Goal: Navigation & Orientation: Find specific page/section

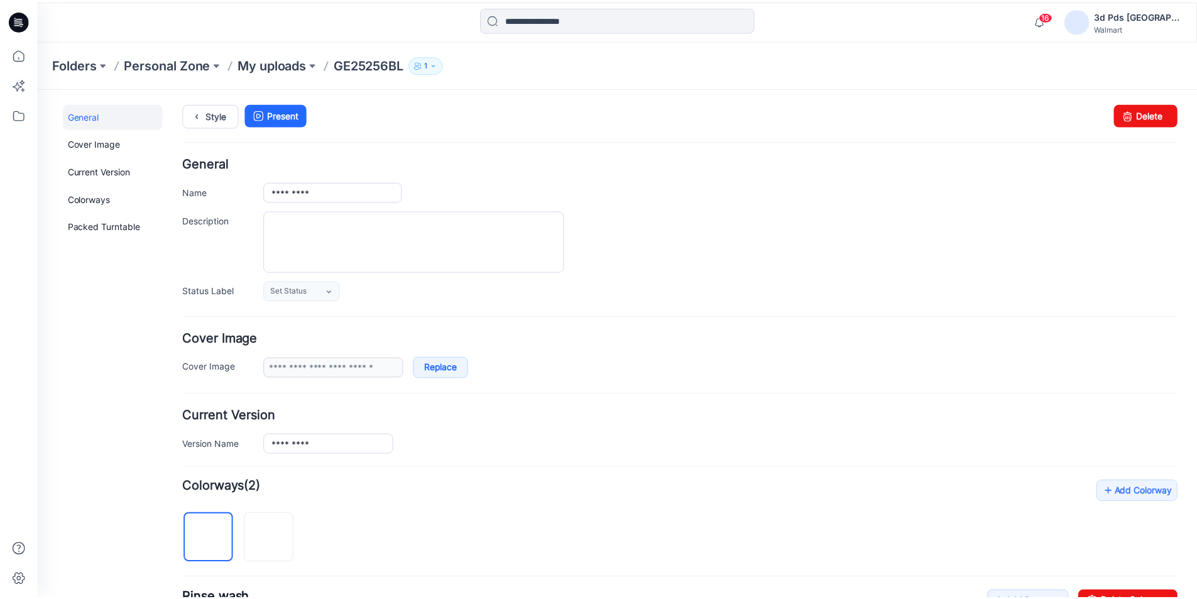
scroll to position [377, 0]
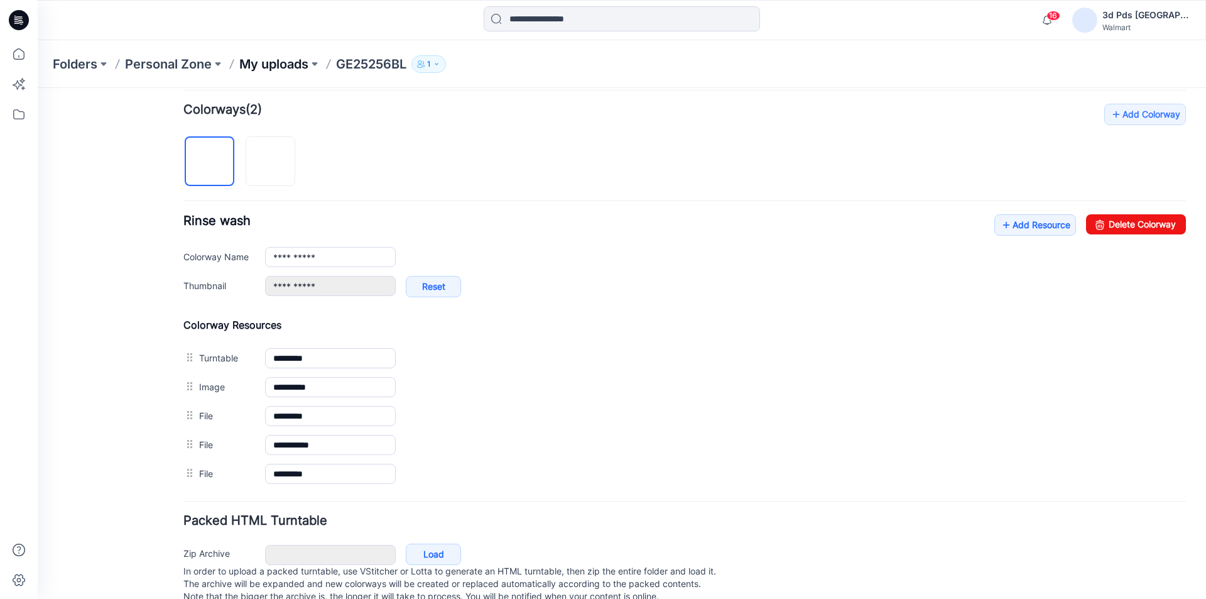
click at [283, 64] on p "My uploads" at bounding box center [273, 64] width 69 height 18
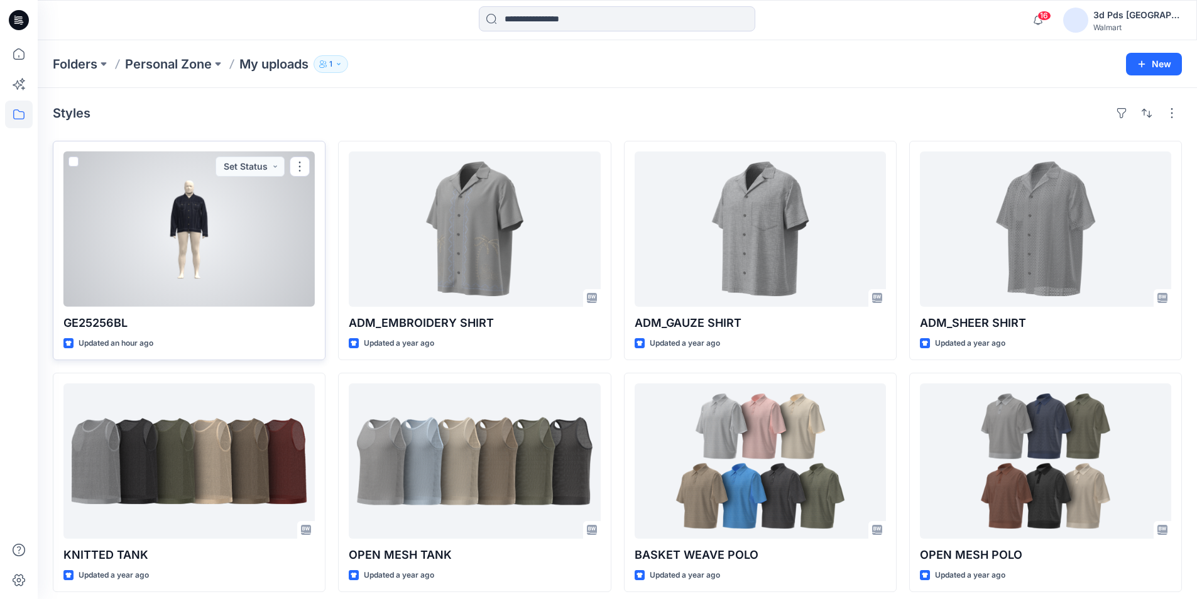
click at [246, 271] on div at bounding box center [188, 228] width 251 height 155
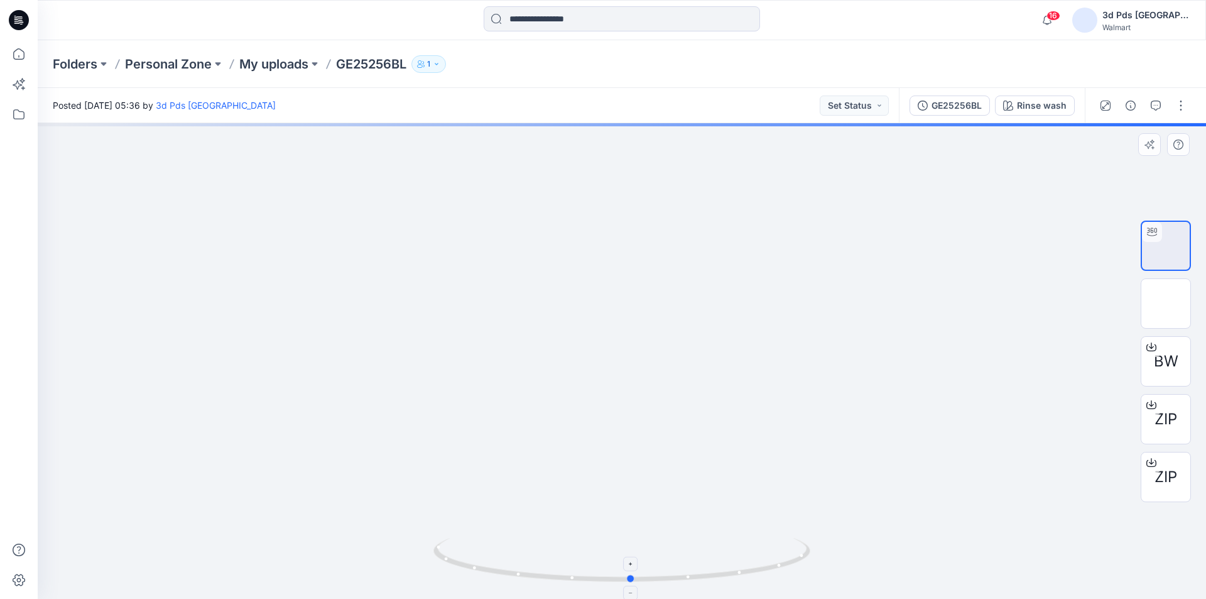
drag, startPoint x: 790, startPoint y: 567, endPoint x: 799, endPoint y: 563, distance: 10.4
click at [799, 563] on icon at bounding box center [624, 561] width 380 height 47
click at [175, 62] on p "Personal Zone" at bounding box center [168, 64] width 87 height 18
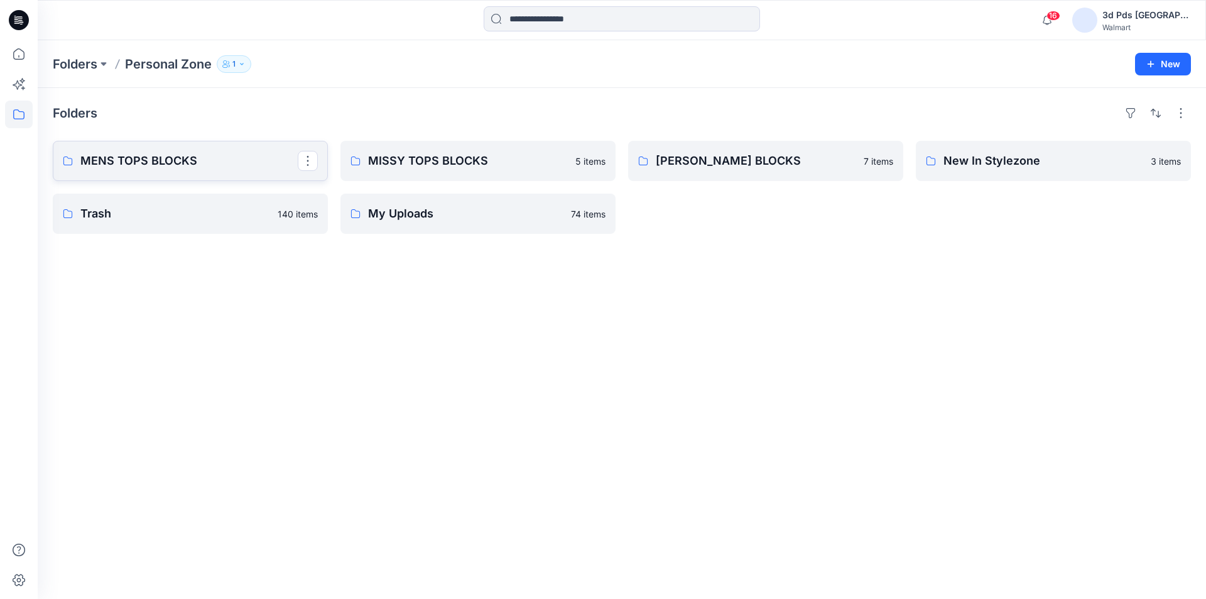
click at [240, 166] on p "MENS TOPS BLOCKS" at bounding box center [188, 161] width 217 height 18
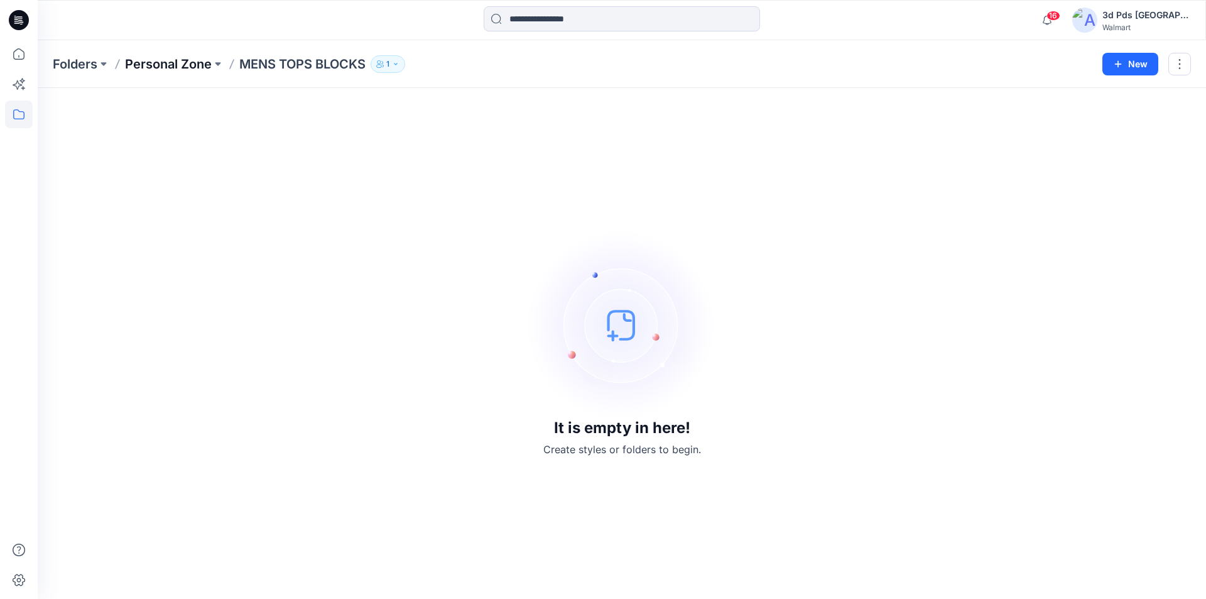
click at [192, 70] on p "Personal Zone" at bounding box center [168, 64] width 87 height 18
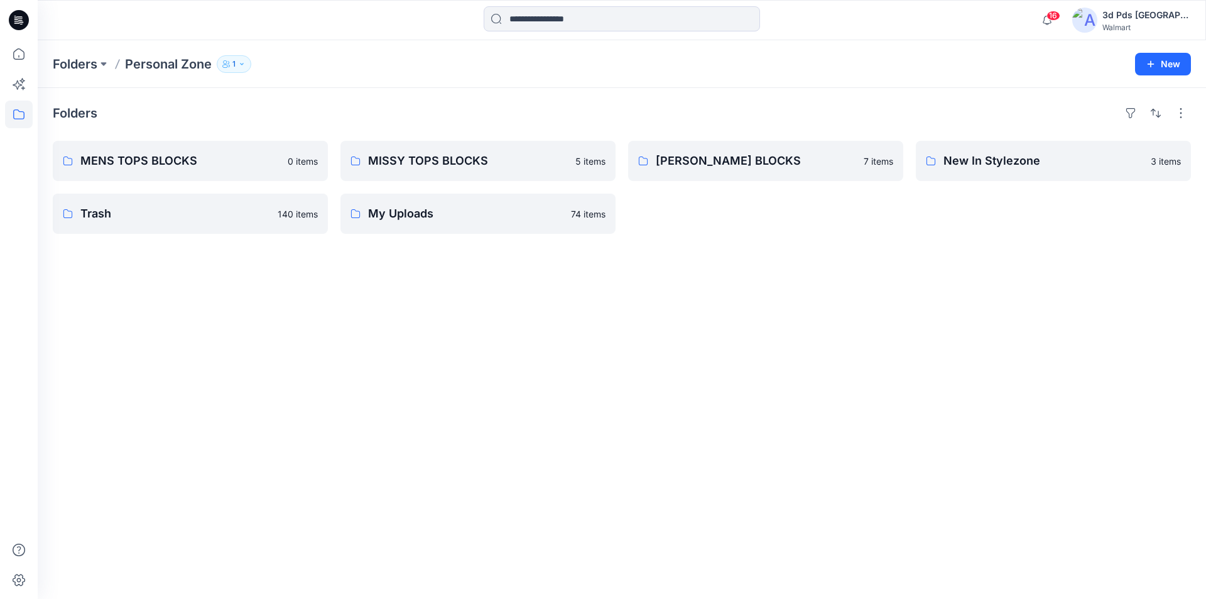
drag, startPoint x: 557, startPoint y: 484, endPoint x: 554, endPoint y: 477, distance: 7.9
click at [557, 484] on div "Folders MENS TOPS BLOCKS 0 items Trash 140 items MISSY TOPS BLOCKS 5 items My U…" at bounding box center [622, 343] width 1169 height 511
click at [183, 508] on div "Folders MENS TOPS BLOCKS 0 items Trash 140 items MISSY TOPS BLOCKS 5 items My U…" at bounding box center [622, 343] width 1169 height 511
click at [26, 19] on icon at bounding box center [19, 20] width 20 height 20
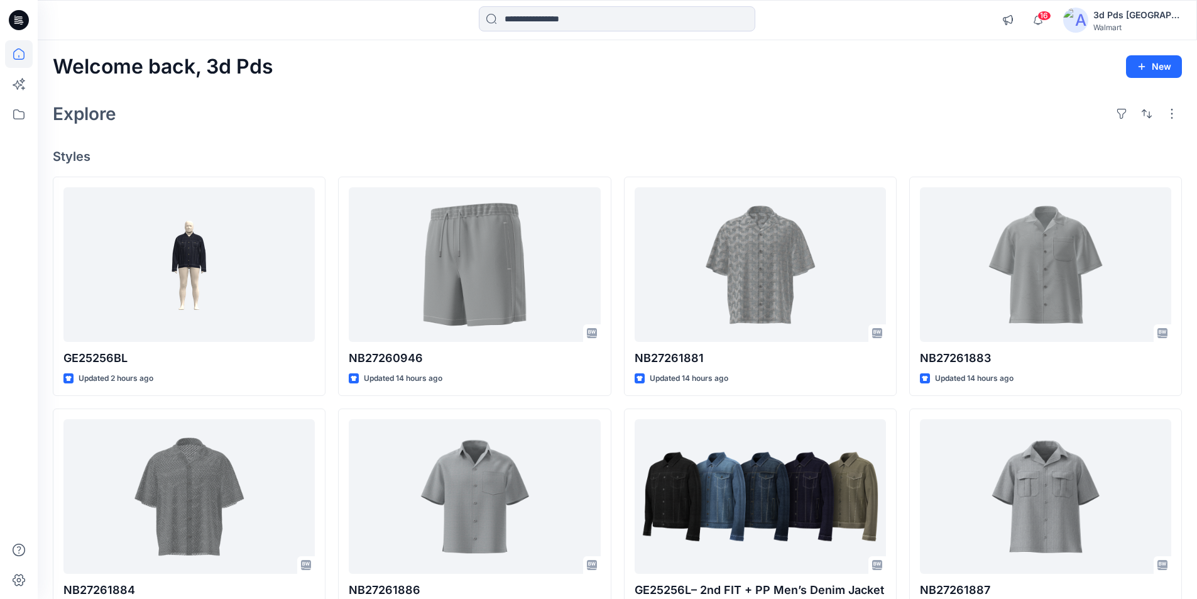
click at [282, 153] on h4 "Styles" at bounding box center [617, 156] width 1129 height 15
click at [363, 116] on div "Explore" at bounding box center [617, 114] width 1129 height 30
